Goal: Information Seeking & Learning: Learn about a topic

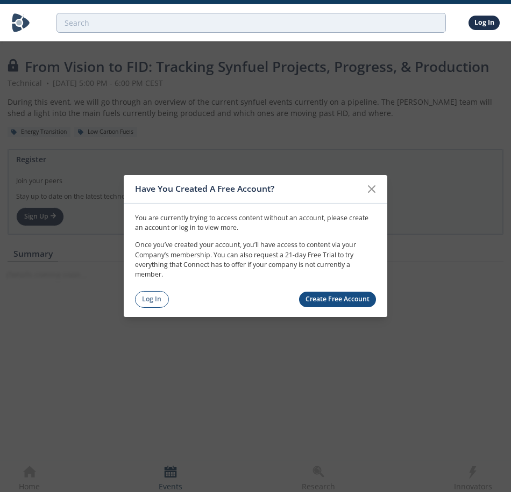
click at [377, 189] on icon at bounding box center [371, 189] width 13 height 13
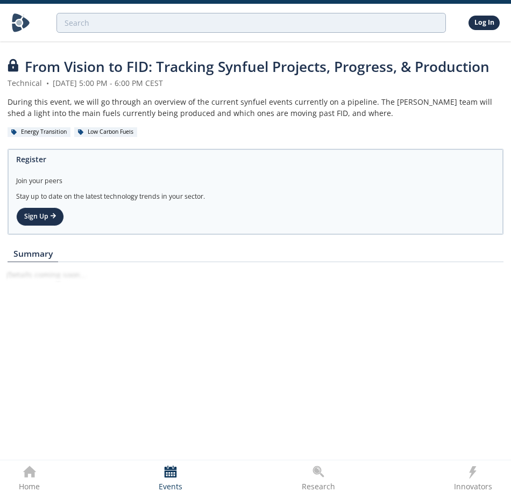
click at [108, 130] on div "Low Carbon Fuels" at bounding box center [105, 132] width 63 height 10
